Goal: Find specific page/section: Find specific page/section

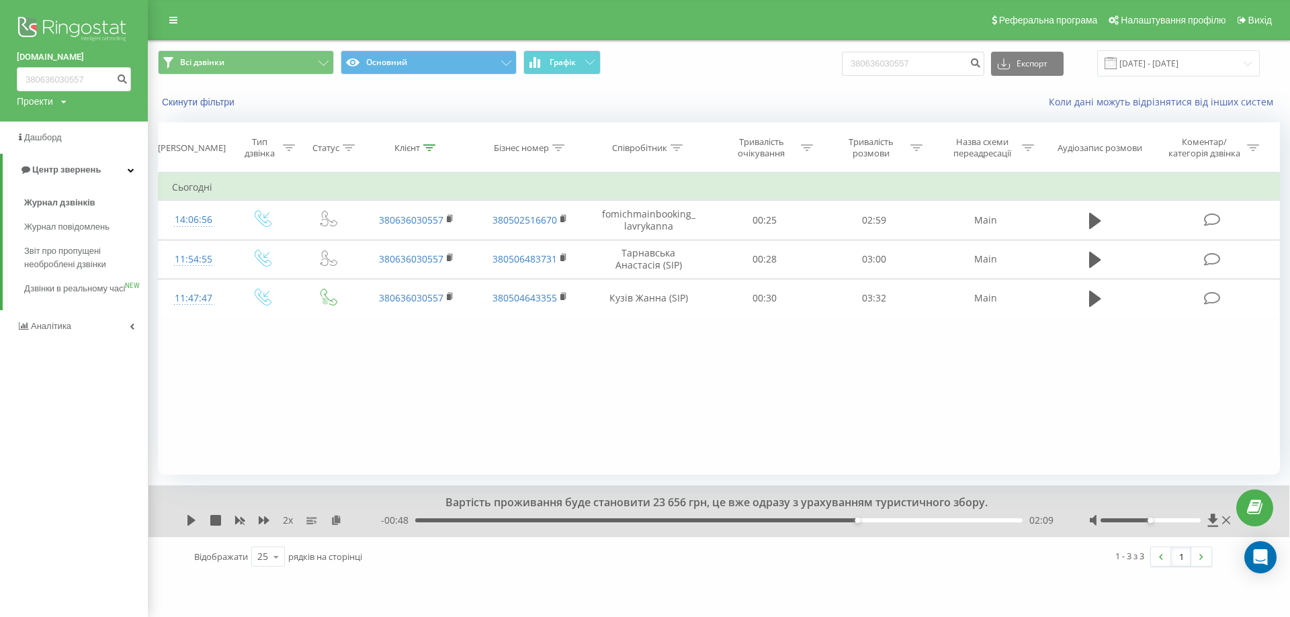
click at [73, 26] on img at bounding box center [74, 30] width 114 height 34
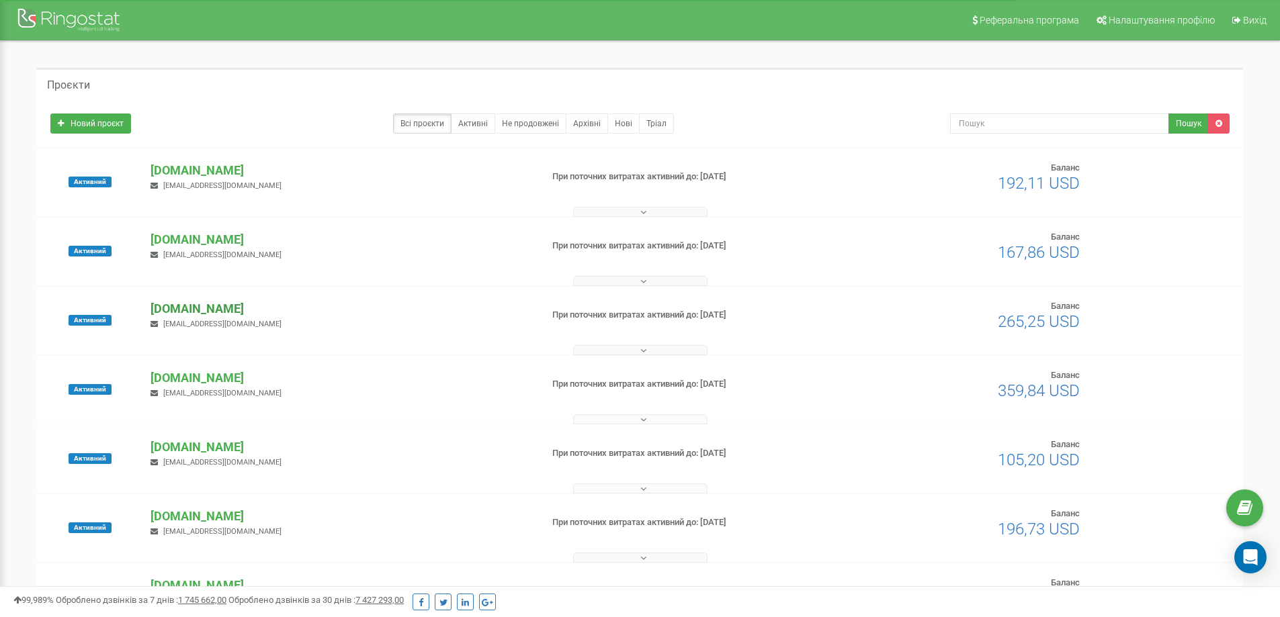
click at [213, 302] on p "[DOMAIN_NAME]" at bounding box center [340, 308] width 380 height 17
